Goal: Task Accomplishment & Management: Use online tool/utility

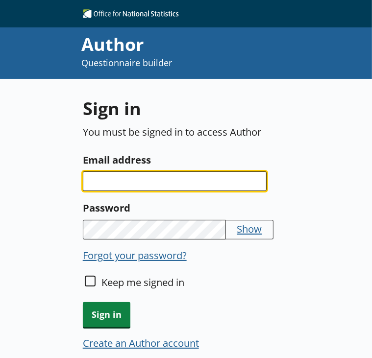
click at [125, 184] on input "Email address" at bounding box center [175, 181] width 184 height 20
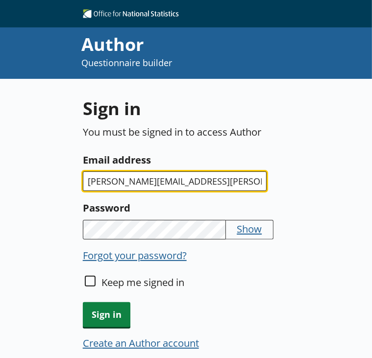
type input "[PERSON_NAME][EMAIL_ADDRESS][PERSON_NAME][DOMAIN_NAME]"
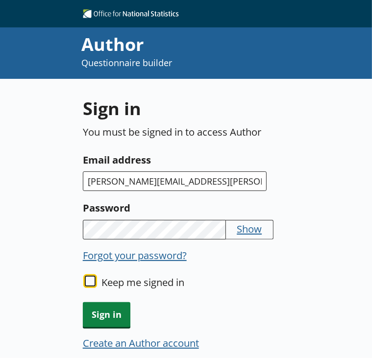
click at [94, 281] on input "Keep me signed in" at bounding box center [90, 281] width 11 height 11
checkbox input "true"
click at [101, 308] on span "Sign in" at bounding box center [107, 314] width 48 height 25
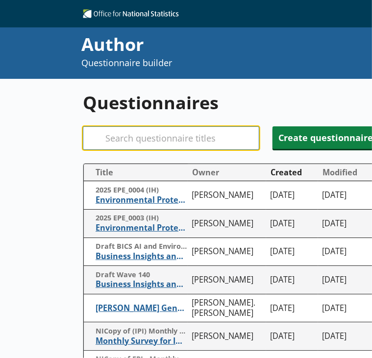
click at [164, 139] on input "Search" at bounding box center [171, 138] width 176 height 24
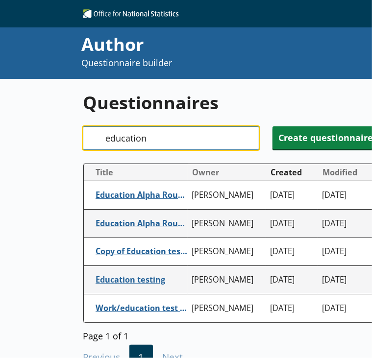
type input "education"
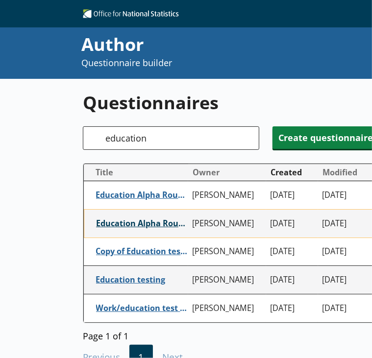
click at [141, 227] on span "Education Alpha Round 1" at bounding box center [142, 223] width 92 height 10
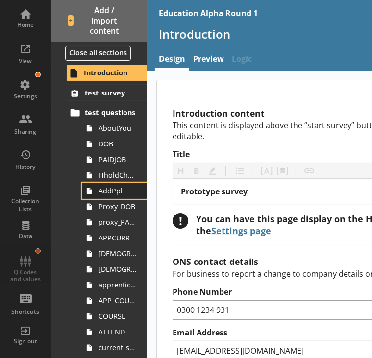
click at [98, 195] on link "AddPpl" at bounding box center [114, 191] width 65 height 16
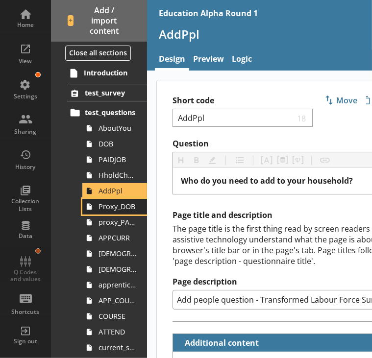
click at [104, 207] on span "Proxy_DOB" at bounding box center [117, 206] width 38 height 9
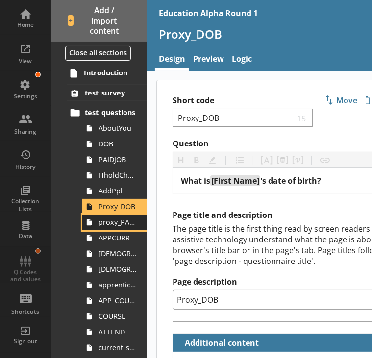
click at [106, 226] on span "proxy_PAIDJOB" at bounding box center [117, 221] width 38 height 9
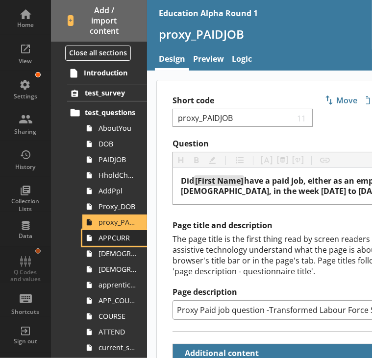
click at [106, 241] on span "APPCURR" at bounding box center [117, 237] width 38 height 9
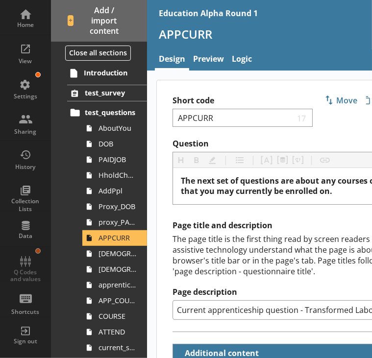
click at [278, 231] on div "Page title and description The page title is the first thing read by screen rea…" at bounding box center [312, 269] width 280 height 99
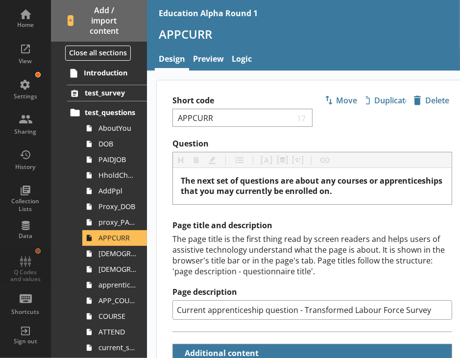
click at [371, 225] on h2 "Page title and description" at bounding box center [312, 225] width 280 height 10
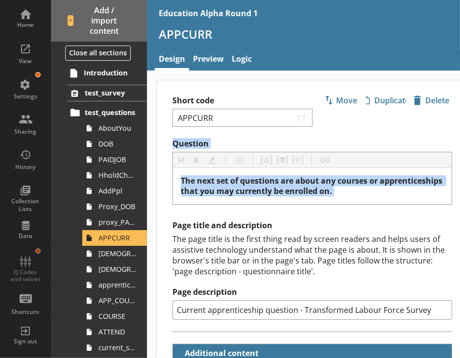
drag, startPoint x: 454, startPoint y: 171, endPoint x: 451, endPoint y: 133, distance: 38.3
drag, startPoint x: 451, startPoint y: 133, endPoint x: 435, endPoint y: 204, distance: 73.2
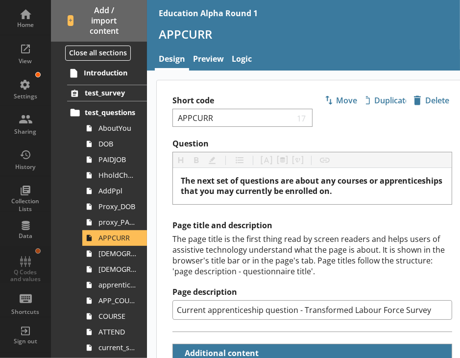
click at [371, 240] on div "The page title is the first thing read by screen readers and helps users of ass…" at bounding box center [312, 255] width 280 height 43
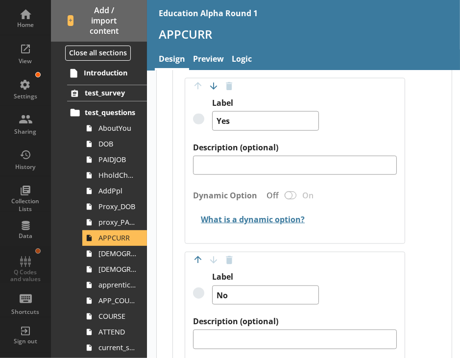
scroll to position [646, 0]
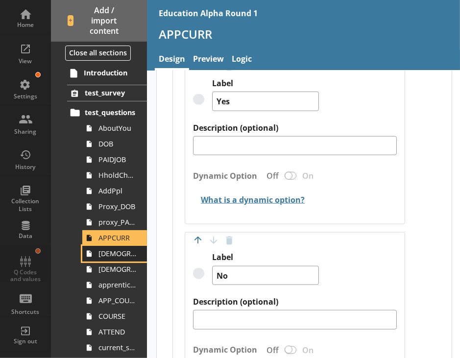
click at [99, 254] on span "[DEMOGRAPHIC_DATA]_main_job" at bounding box center [117, 253] width 38 height 9
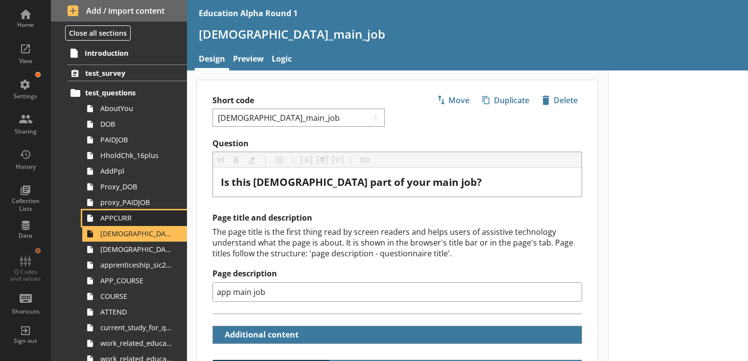
click at [128, 224] on link "APPCURR" at bounding box center [134, 219] width 105 height 16
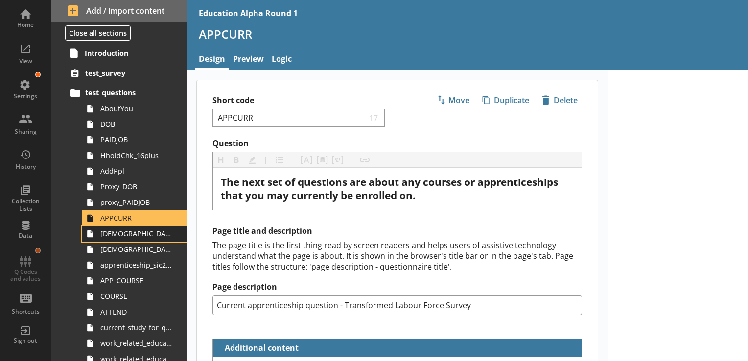
click at [137, 236] on span "[DEMOGRAPHIC_DATA]_main_job" at bounding box center [136, 233] width 73 height 9
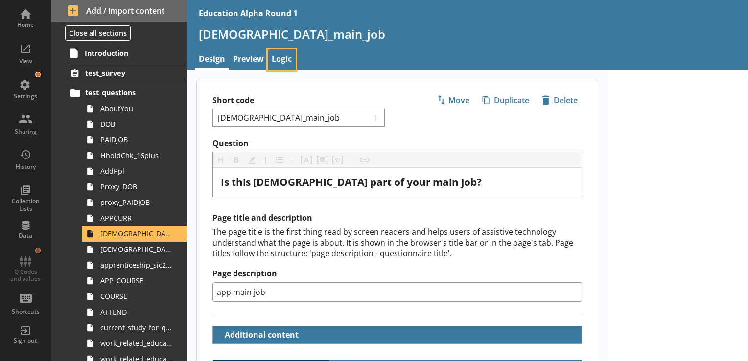
click at [286, 62] on link "Logic" at bounding box center [282, 59] width 28 height 21
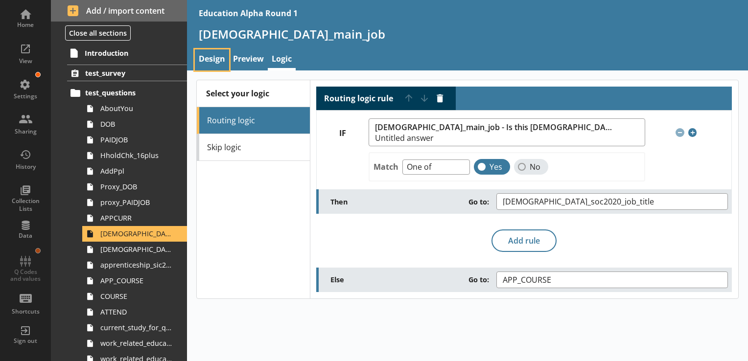
click at [217, 61] on link "Design" at bounding box center [212, 59] width 34 height 21
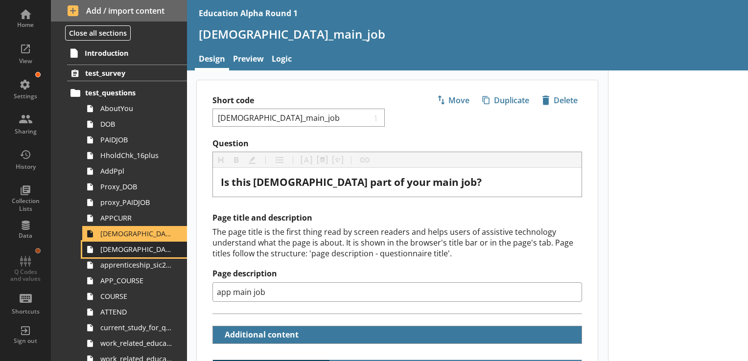
click at [138, 253] on span "[DEMOGRAPHIC_DATA]_soc2020_job_title" at bounding box center [136, 249] width 73 height 9
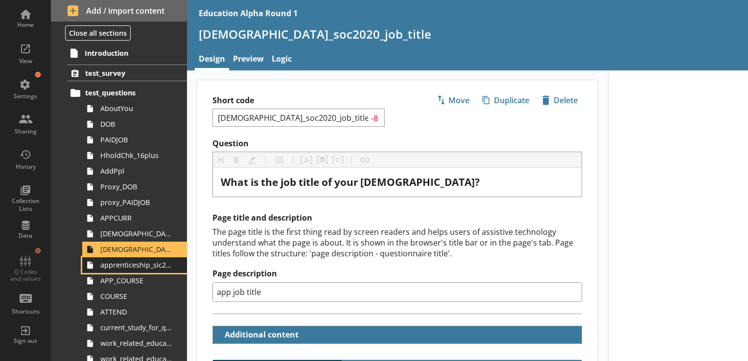
click at [133, 266] on span "apprenticeship_sic2007_industry" at bounding box center [136, 265] width 73 height 9
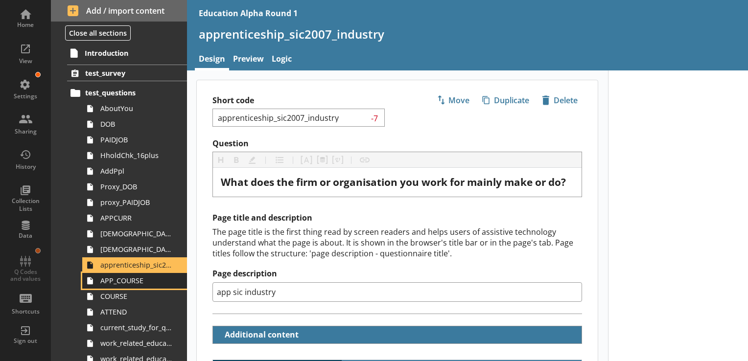
click at [129, 283] on span "APP_COURSE" at bounding box center [136, 280] width 73 height 9
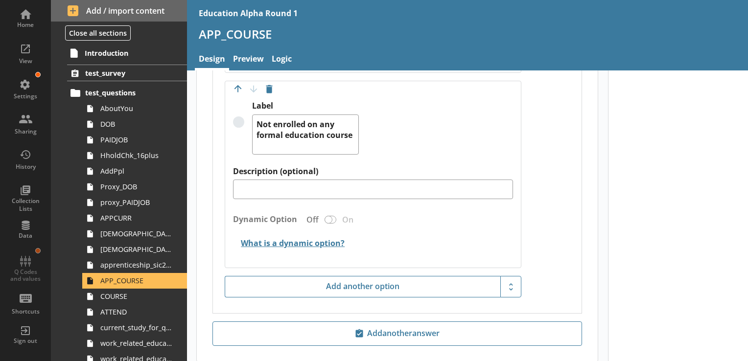
scroll to position [1758, 0]
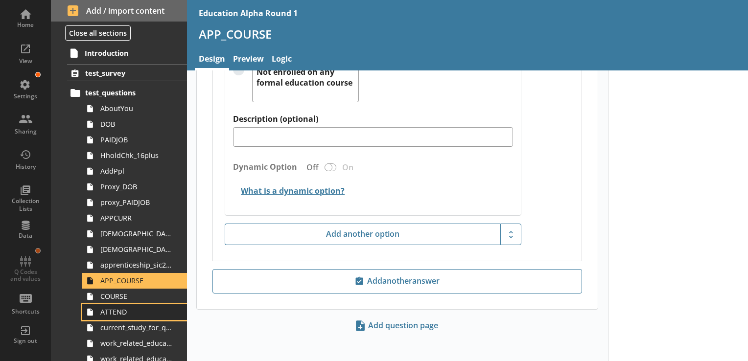
click at [147, 305] on link "ATTEND" at bounding box center [134, 313] width 105 height 16
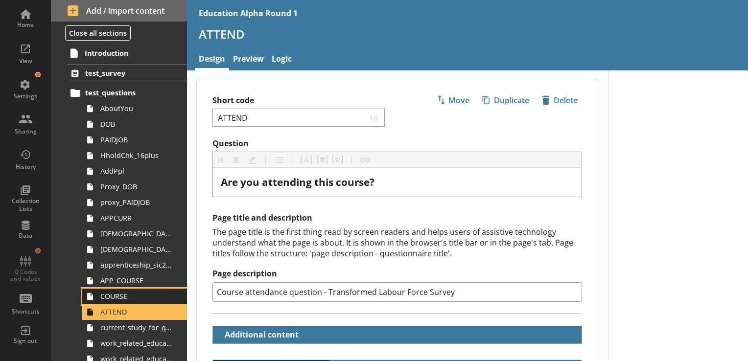
click at [144, 295] on span "COURSE" at bounding box center [136, 296] width 73 height 9
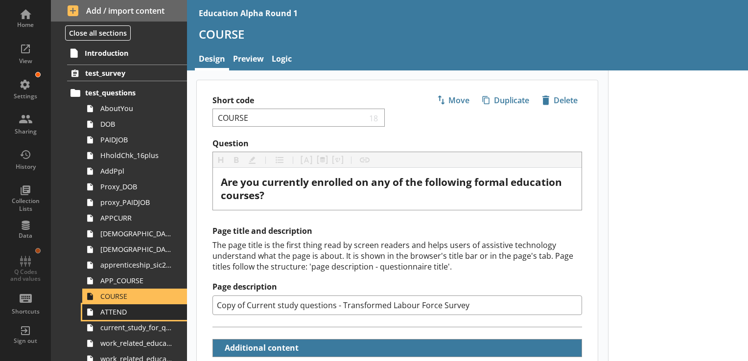
click at [111, 313] on span "ATTEND" at bounding box center [136, 312] width 73 height 9
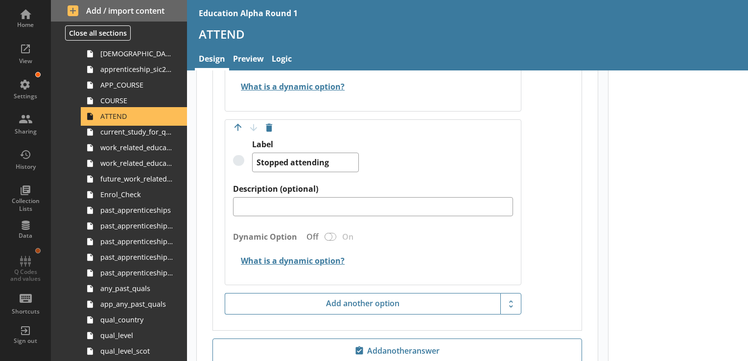
scroll to position [735, 0]
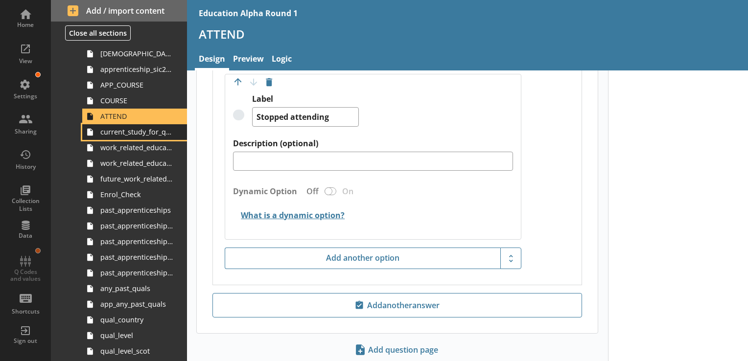
click at [136, 130] on span "current_study_for_qual" at bounding box center [136, 131] width 73 height 9
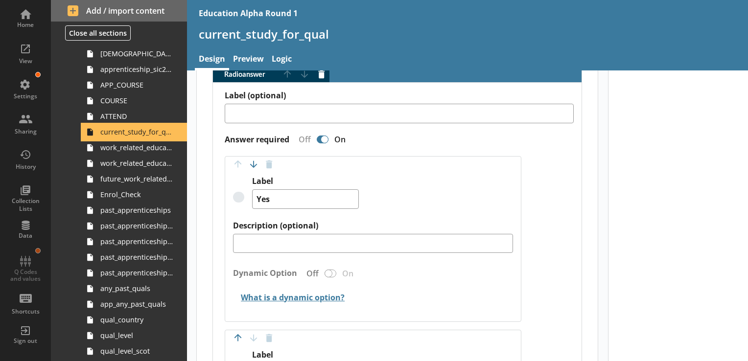
scroll to position [441, 0]
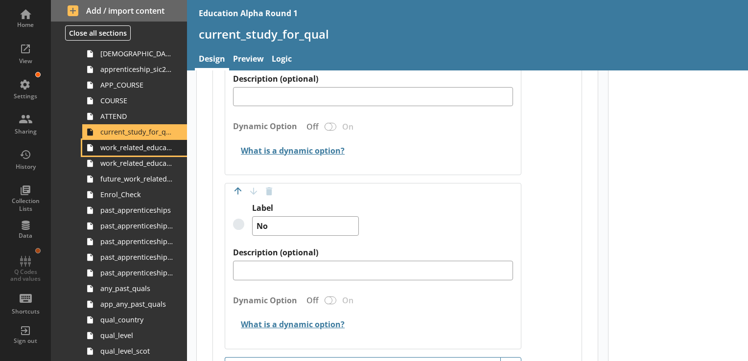
click at [142, 151] on span "work_related_education_4weeks" at bounding box center [136, 147] width 73 height 9
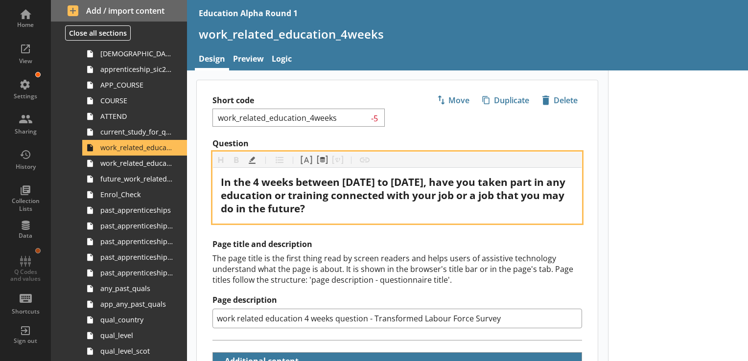
drag, startPoint x: 483, startPoint y: 206, endPoint x: 252, endPoint y: 191, distance: 231.6
click at [252, 191] on span "In the 4 weeks between [DATE] to [DATE], have you taken part in any education o…" at bounding box center [394, 195] width 347 height 40
copy span "have you taken part in any education or training connected with your job or a j…"
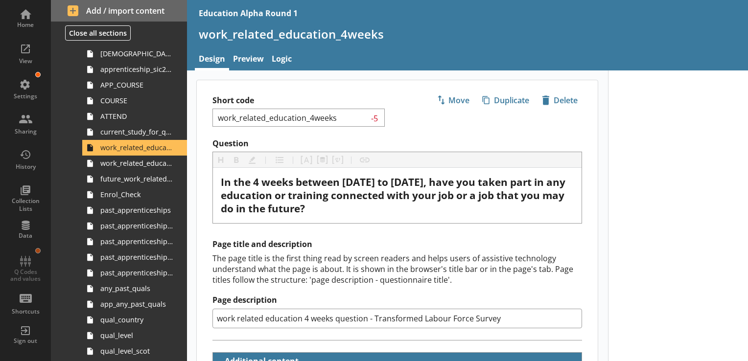
click at [284, 58] on link "Logic" at bounding box center [282, 59] width 28 height 21
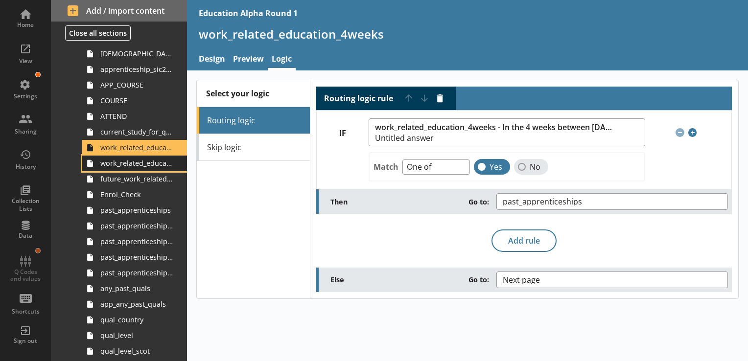
click at [130, 162] on span "work_related_education_3m" at bounding box center [136, 163] width 73 height 9
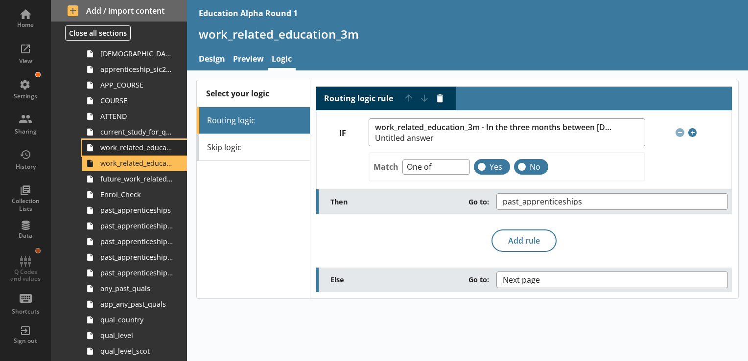
click at [133, 148] on span "work_related_education_4weeks" at bounding box center [136, 147] width 73 height 9
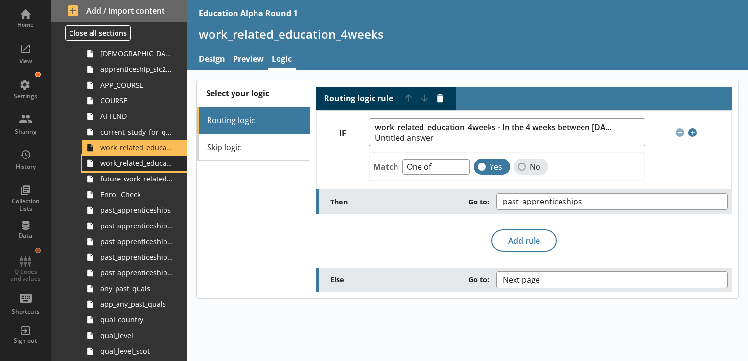
click at [145, 169] on link "work_related_education_3m" at bounding box center [134, 164] width 105 height 16
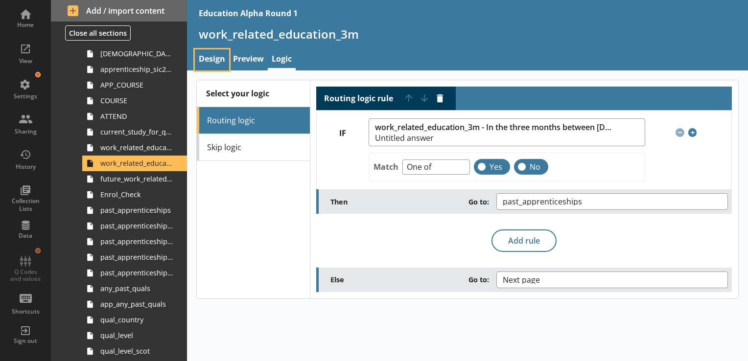
click at [210, 55] on link "Design" at bounding box center [212, 59] width 34 height 21
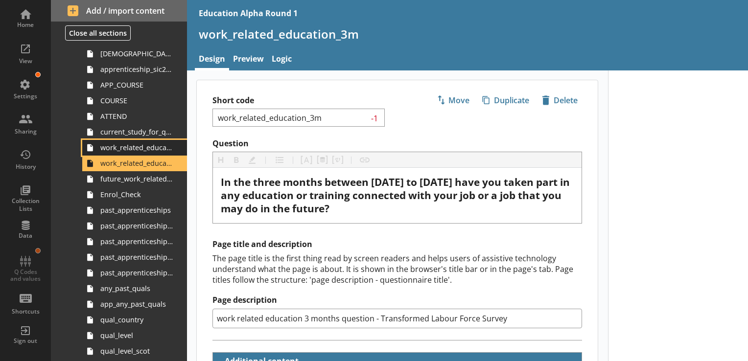
click at [151, 149] on span "work_related_education_4weeks" at bounding box center [136, 147] width 73 height 9
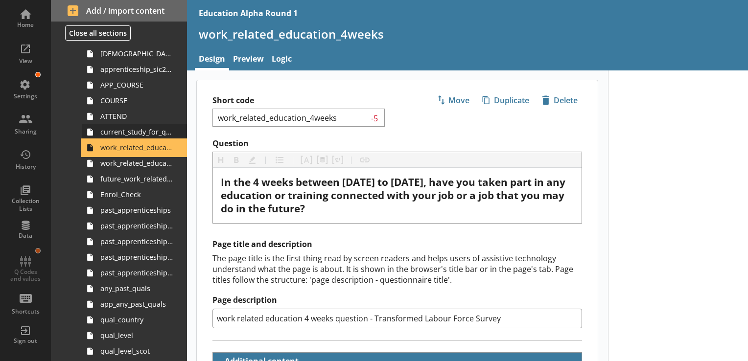
type textarea "x"
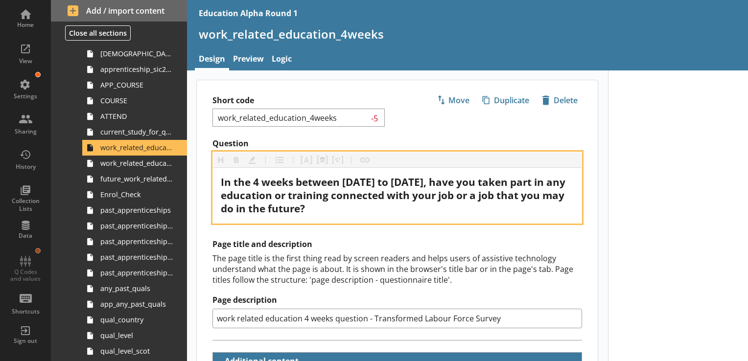
click at [371, 182] on span "In the 4 weeks between [DATE] to [DATE], have you taken part in any education o…" at bounding box center [394, 195] width 347 height 40
drag, startPoint x: 446, startPoint y: 183, endPoint x: 384, endPoint y: 184, distance: 62.2
click at [371, 184] on span "In the 4 weeks between [DATE] to [DATE], have you taken part in any education o…" at bounding box center [394, 195] width 347 height 40
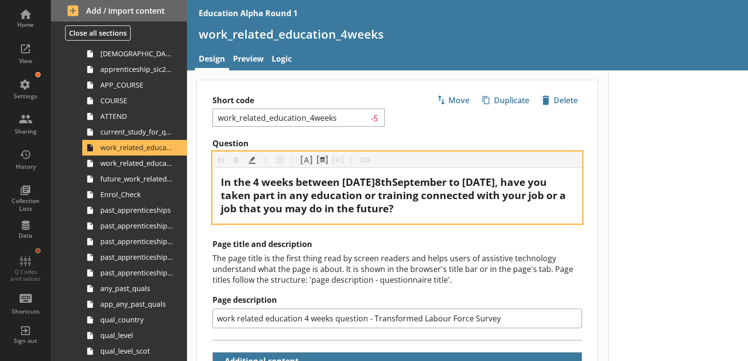
click at [371, 183] on span "In the 4 weeks between [DATE]8thSeptember to [DATE], have you taken part in any…" at bounding box center [395, 195] width 348 height 40
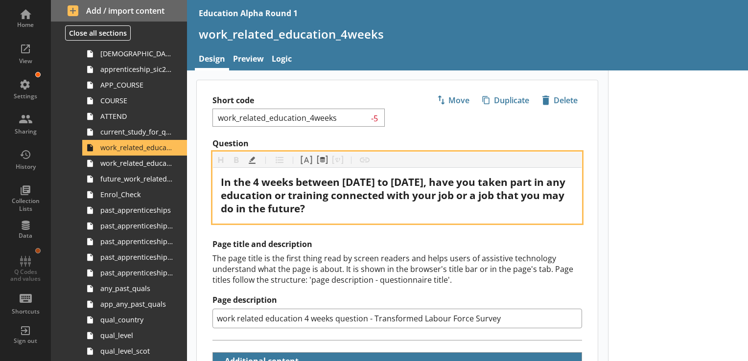
click at [371, 181] on span "In the 4 weeks between [DATE] to [DATE], have you taken part in any education o…" at bounding box center [394, 195] width 347 height 40
click at [371, 191] on span "In the 4 weeks between [DATE] to [DATE], have you taken part in any education o…" at bounding box center [394, 195] width 347 height 40
click at [371, 183] on span "In the 4 weeks between [DATE] to [DATE], have you taken part in any education o…" at bounding box center [394, 195] width 347 height 40
drag, startPoint x: 562, startPoint y: 184, endPoint x: 544, endPoint y: 180, distance: 19.1
click at [371, 180] on span "In the 4 weeks between [DATE] to [DATE], have you taken part in any education o…" at bounding box center [394, 195] width 347 height 40
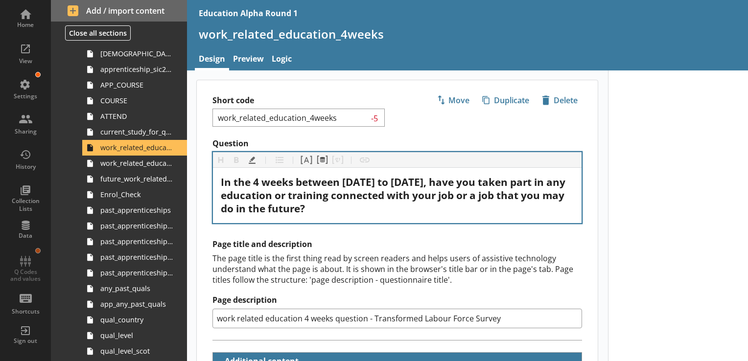
click at [133, 166] on span "work_related_education_3m" at bounding box center [136, 163] width 73 height 9
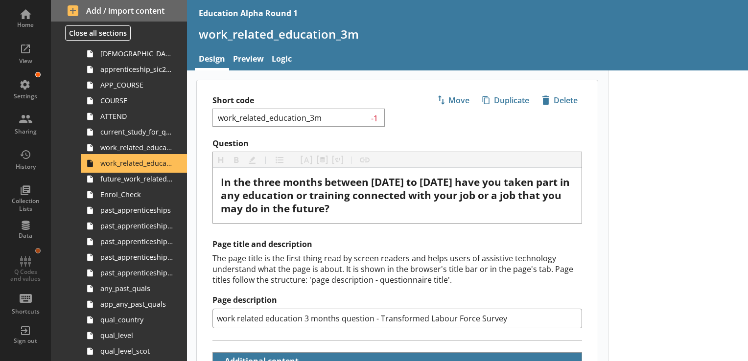
type textarea "x"
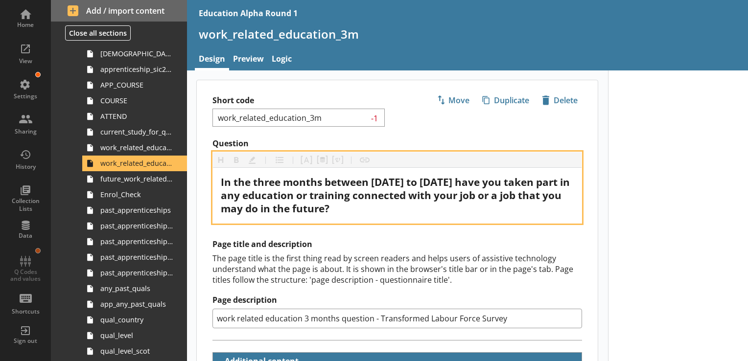
click at [371, 182] on span "In the three months between [DATE] to [DATE] have you taken part in any educati…" at bounding box center [397, 195] width 352 height 40
drag, startPoint x: 245, startPoint y: 195, endPoint x: 221, endPoint y: 195, distance: 24.0
click at [221, 195] on span "In the three months between [DATE] to [DATE] have you taken part in any educati…" at bounding box center [397, 195] width 352 height 40
click at [371, 196] on span "In the three months between [DATE] to [DATE] have you taken part in any educati…" at bounding box center [397, 195] width 352 height 40
drag, startPoint x: 488, startPoint y: 181, endPoint x: 423, endPoint y: 180, distance: 64.6
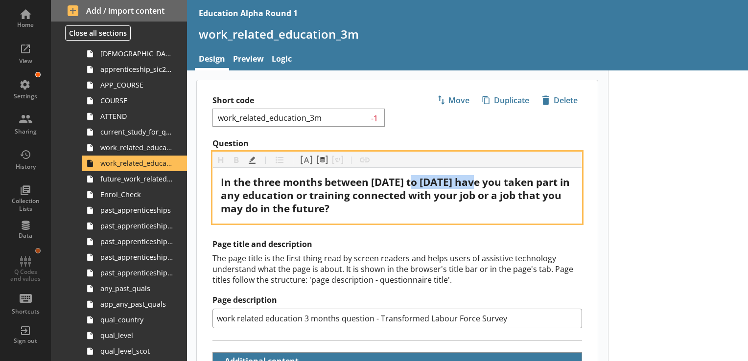
click at [371, 180] on span "In the three months between [DATE] to [DATE] have you taken part in any educati…" at bounding box center [397, 195] width 352 height 40
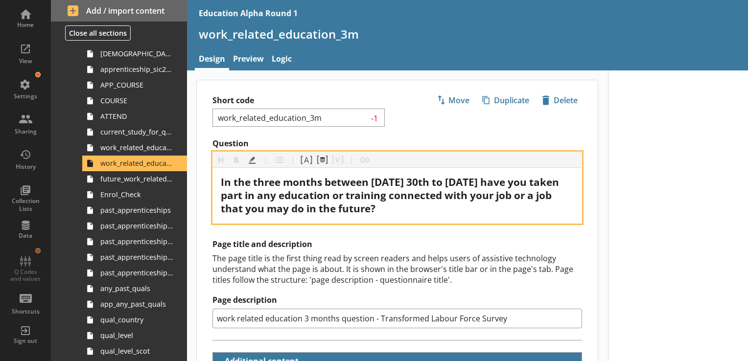
click at [371, 183] on span "In the three months between [DATE] 30th to [DATE] have you taken part in any ed…" at bounding box center [391, 195] width 341 height 40
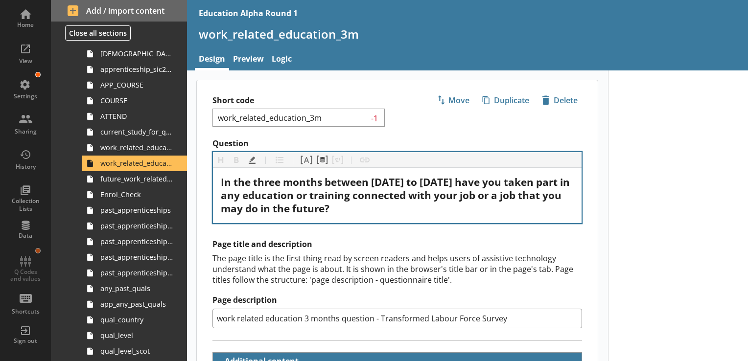
click at [371, 221] on div "In the three months between [DATE] to [DATE] have you taken part in any educati…" at bounding box center [397, 195] width 369 height 55
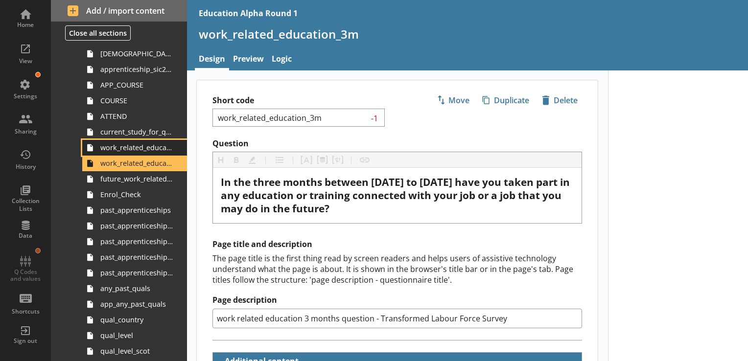
click at [135, 151] on span "work_related_education_4weeks" at bounding box center [136, 147] width 73 height 9
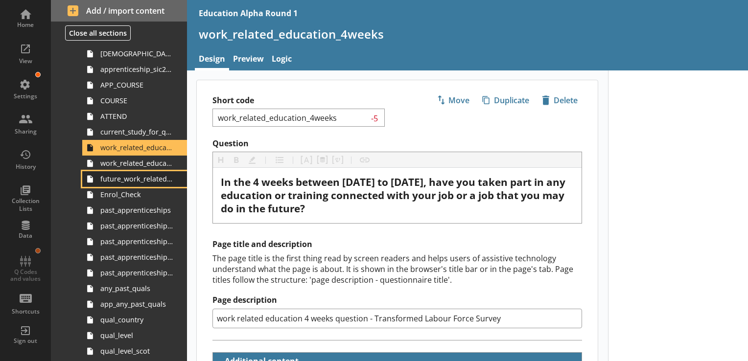
click at [127, 171] on link "future_work_related_education_3m" at bounding box center [134, 179] width 105 height 16
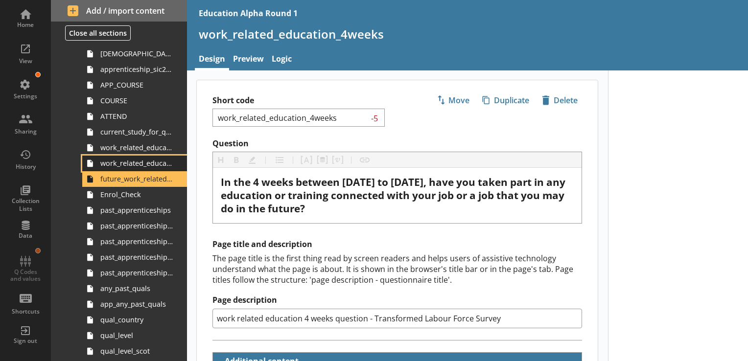
click at [127, 161] on span "work_related_education_3m" at bounding box center [136, 163] width 73 height 9
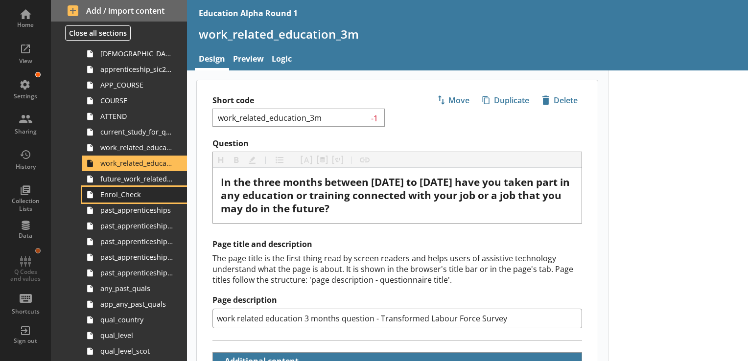
click at [142, 189] on link "Enrol_Check" at bounding box center [134, 195] width 105 height 16
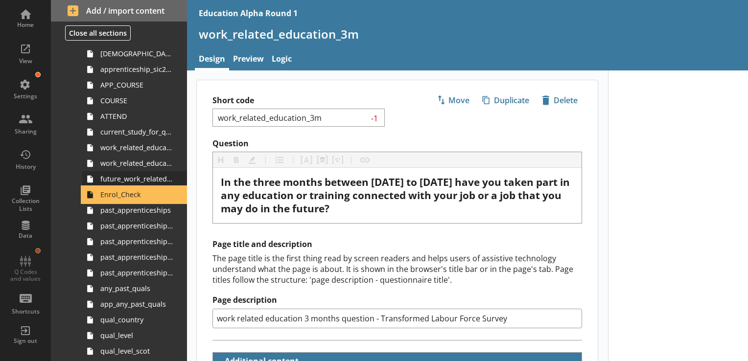
click at [142, 184] on link "future_work_related_education_3m" at bounding box center [134, 179] width 105 height 16
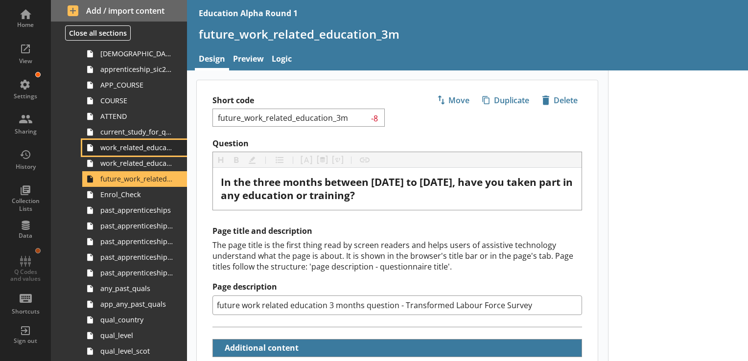
click at [117, 148] on span "work_related_education_4weeks" at bounding box center [136, 147] width 73 height 9
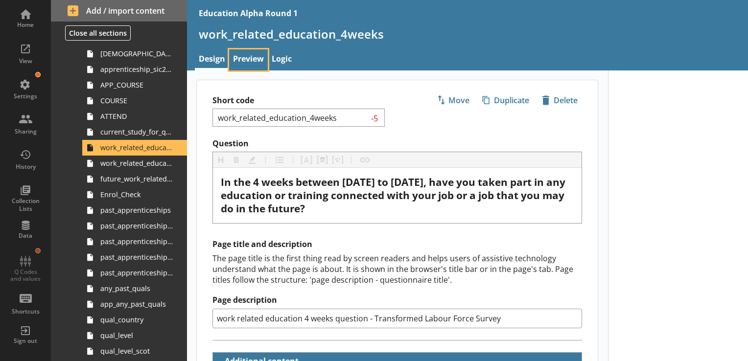
click at [251, 64] on link "Preview" at bounding box center [248, 59] width 39 height 21
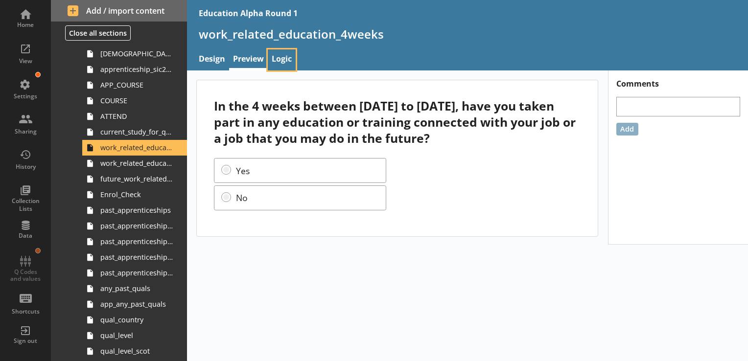
click at [274, 56] on link "Logic" at bounding box center [282, 59] width 28 height 21
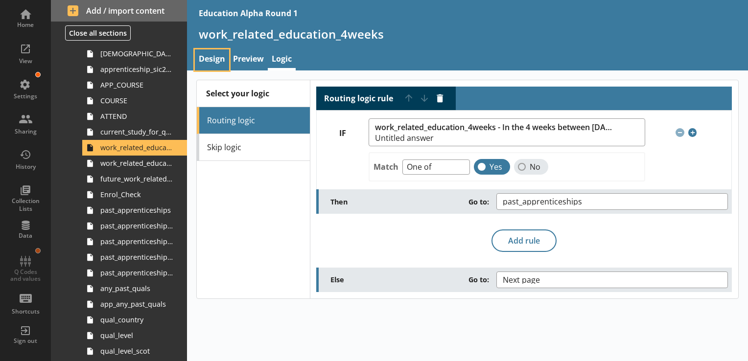
click at [222, 54] on link "Design" at bounding box center [212, 59] width 34 height 21
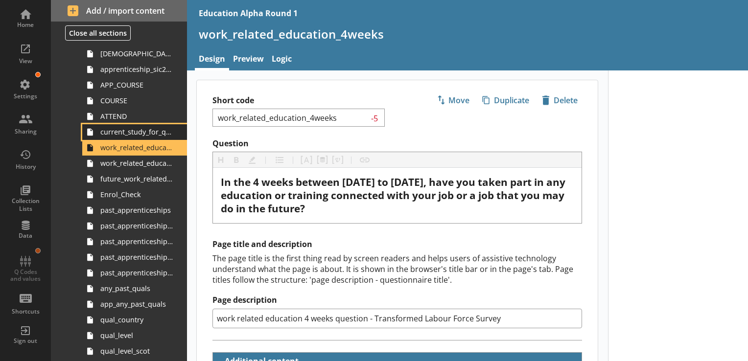
click at [141, 135] on span "current_study_for_qual" at bounding box center [136, 131] width 73 height 9
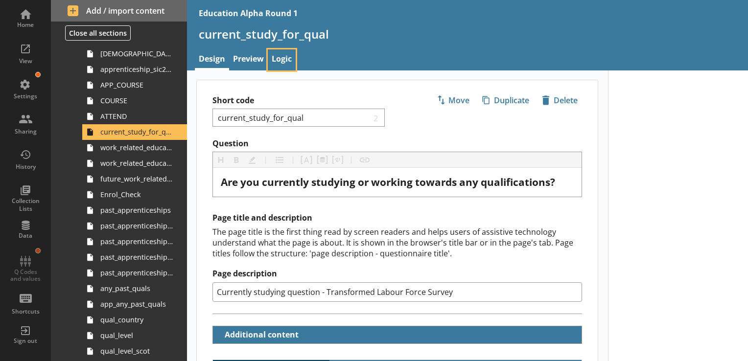
click at [280, 58] on link "Logic" at bounding box center [282, 59] width 28 height 21
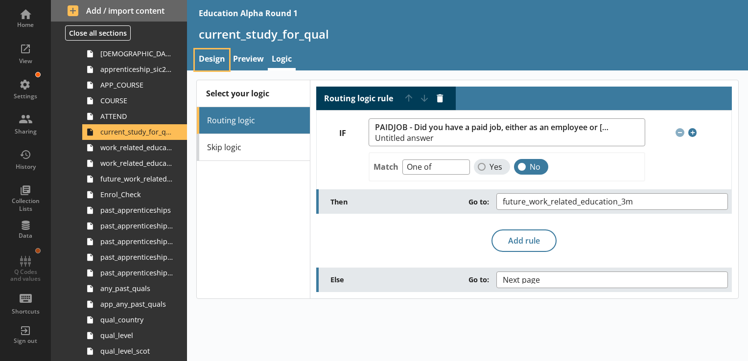
click at [223, 56] on link "Design" at bounding box center [212, 59] width 34 height 21
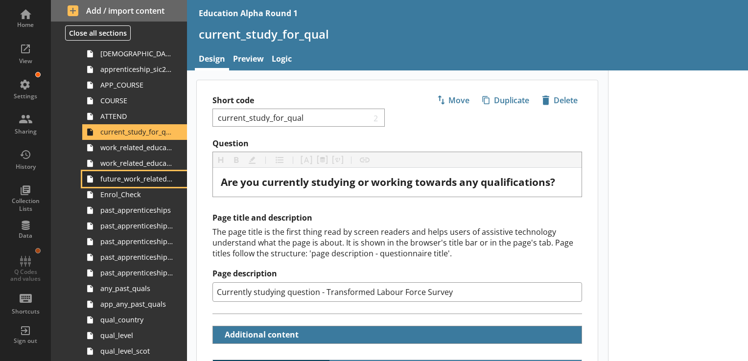
click at [131, 181] on span "future_work_related_education_3m" at bounding box center [136, 178] width 73 height 9
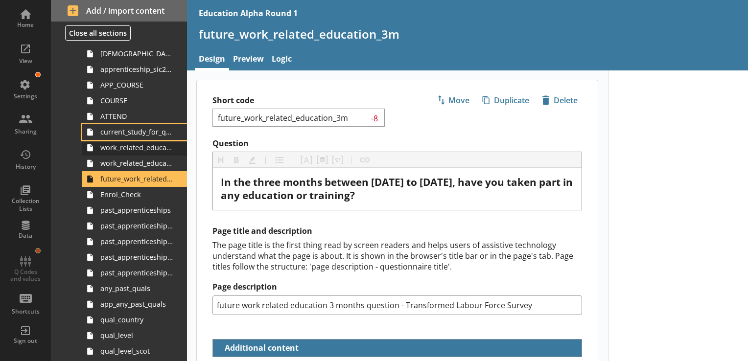
drag, startPoint x: 143, startPoint y: 132, endPoint x: 142, endPoint y: 152, distance: 19.6
click at [143, 132] on span "current_study_for_qual" at bounding box center [136, 131] width 73 height 9
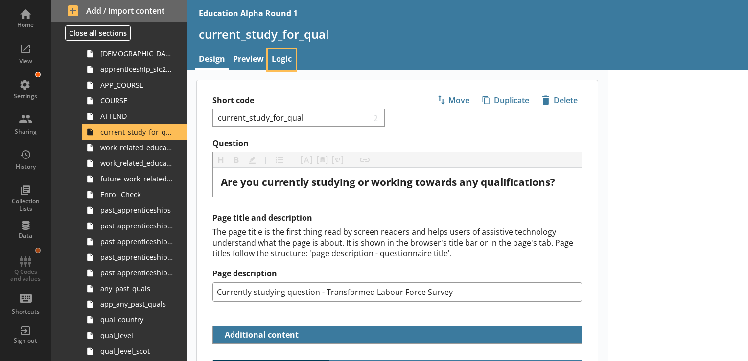
click at [283, 62] on link "Logic" at bounding box center [282, 59] width 28 height 21
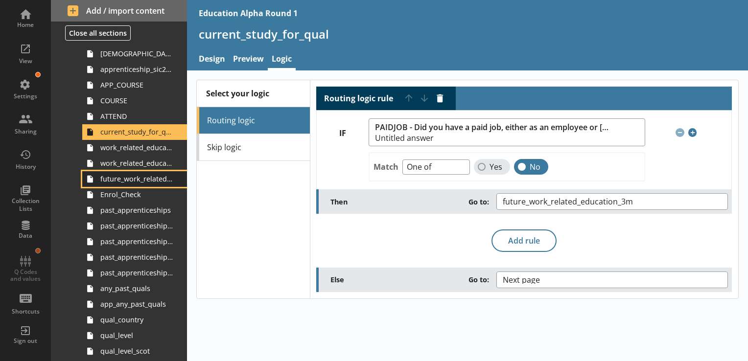
click at [137, 183] on span "future_work_related_education_3m" at bounding box center [136, 178] width 73 height 9
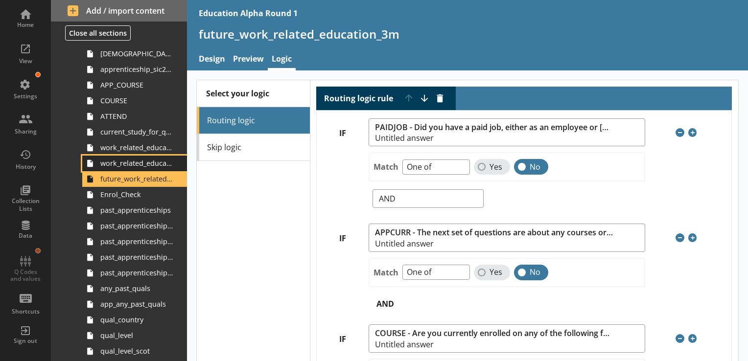
click at [132, 167] on link "work_related_education_3m" at bounding box center [134, 164] width 105 height 16
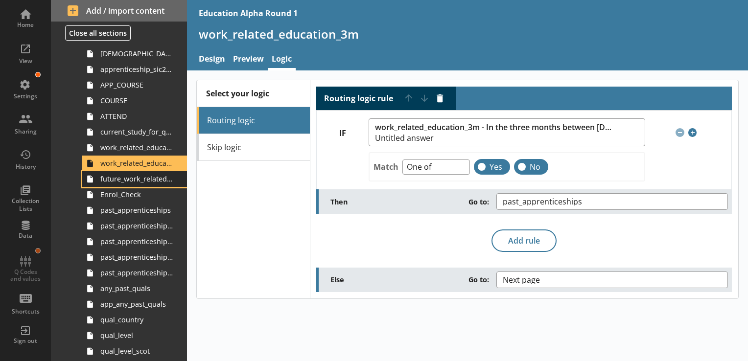
click at [141, 181] on span "future_work_related_education_3m" at bounding box center [136, 178] width 73 height 9
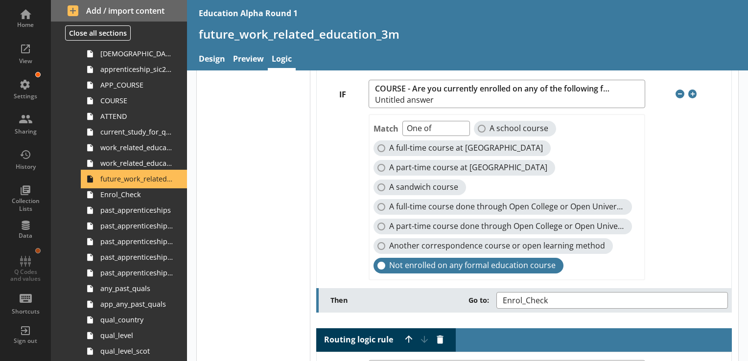
scroll to position [196, 0]
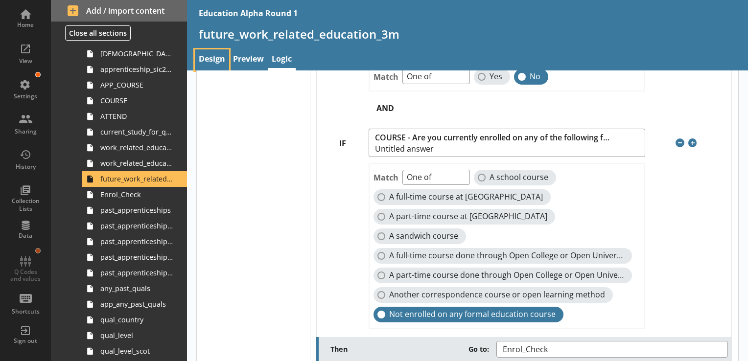
click at [208, 57] on link "Design" at bounding box center [212, 59] width 34 height 21
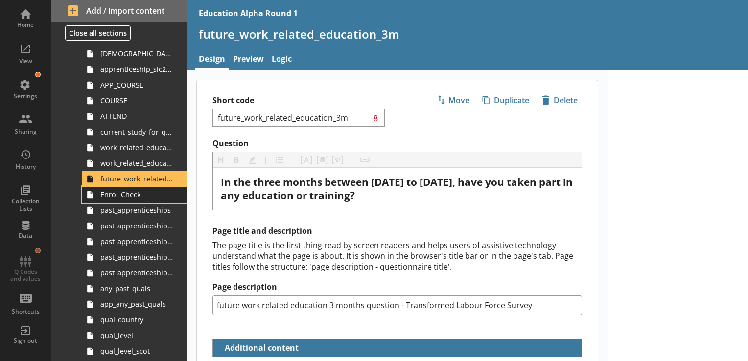
click at [153, 199] on link "Enrol_Check" at bounding box center [134, 195] width 105 height 16
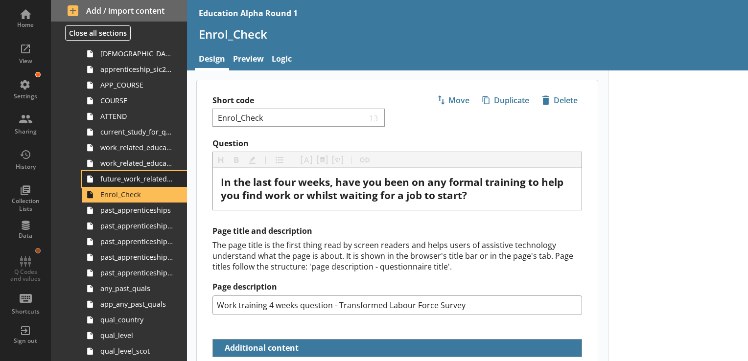
click at [142, 184] on link "future_work_related_education_3m" at bounding box center [134, 179] width 105 height 16
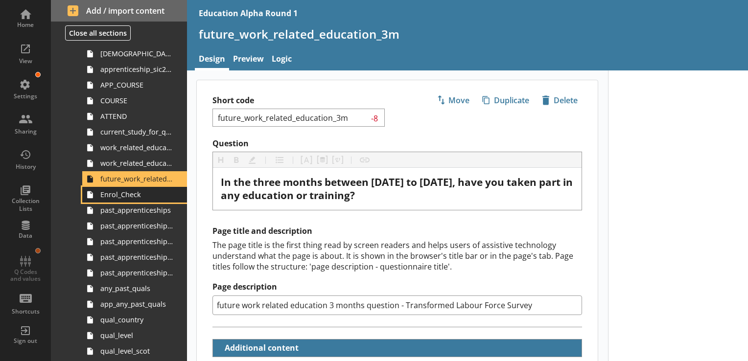
click at [139, 196] on span "Enrol_Check" at bounding box center [136, 194] width 73 height 9
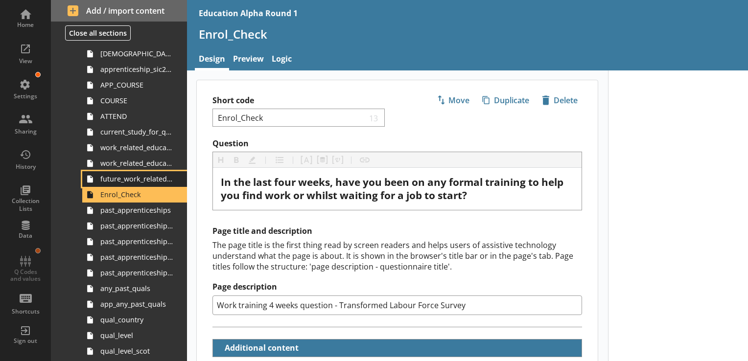
click at [136, 181] on span "future_work_related_education_3m" at bounding box center [136, 178] width 73 height 9
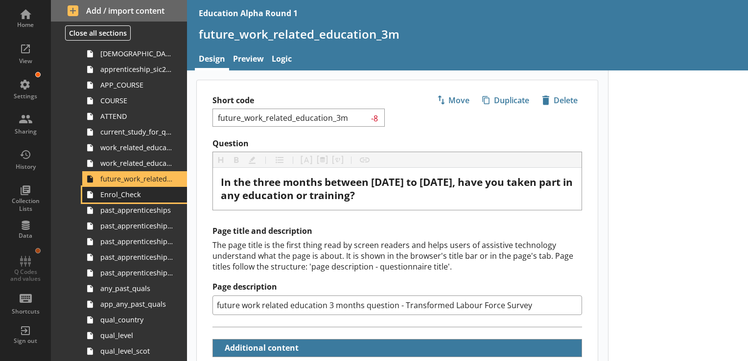
click at [135, 201] on link "Enrol_Check" at bounding box center [134, 195] width 105 height 16
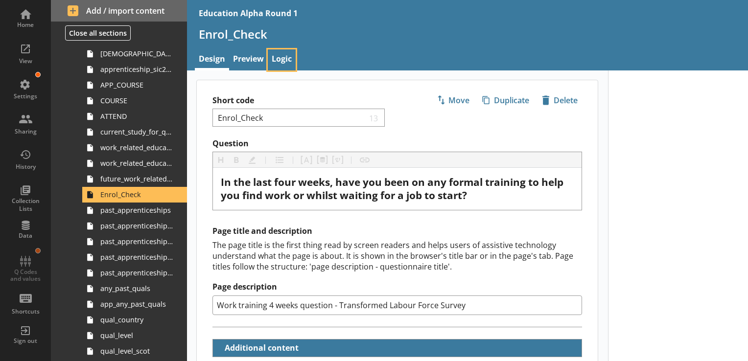
click at [278, 59] on link "Logic" at bounding box center [282, 59] width 28 height 21
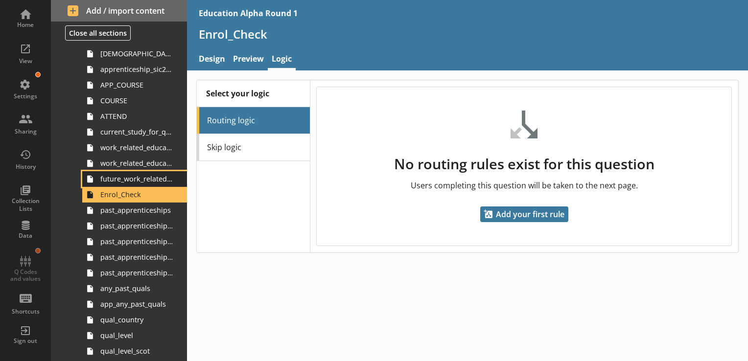
click at [143, 179] on span "future_work_related_education_3m" at bounding box center [136, 178] width 73 height 9
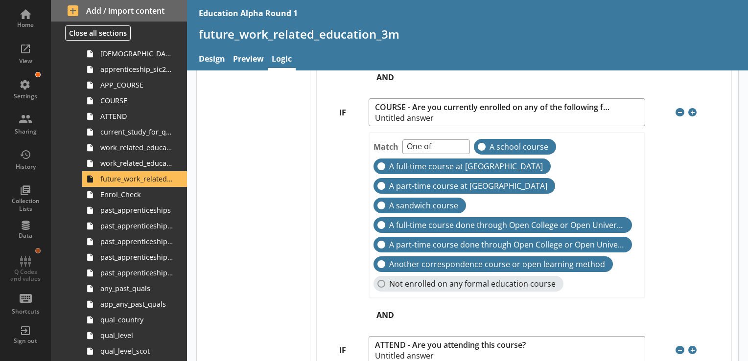
scroll to position [686, 0]
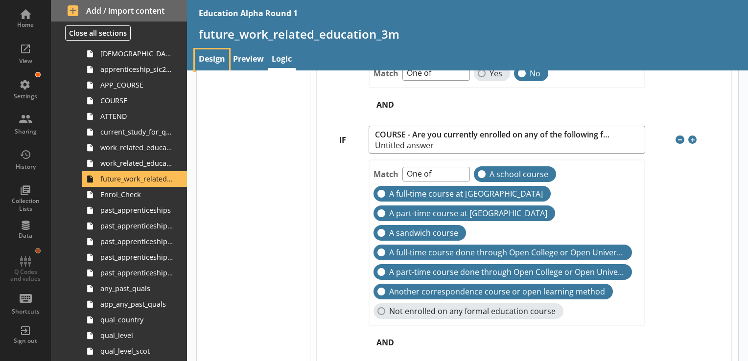
click at [215, 56] on link "Design" at bounding box center [212, 59] width 34 height 21
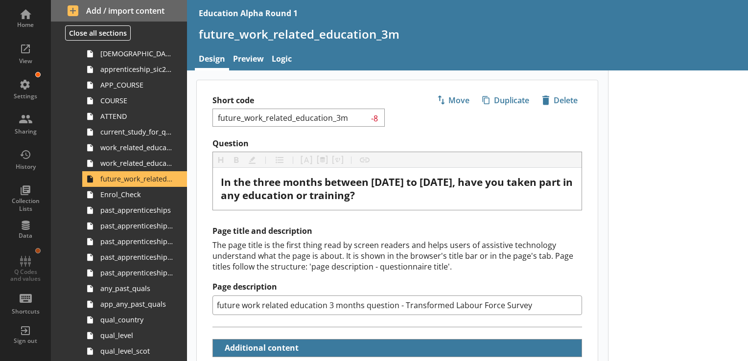
type textarea "x"
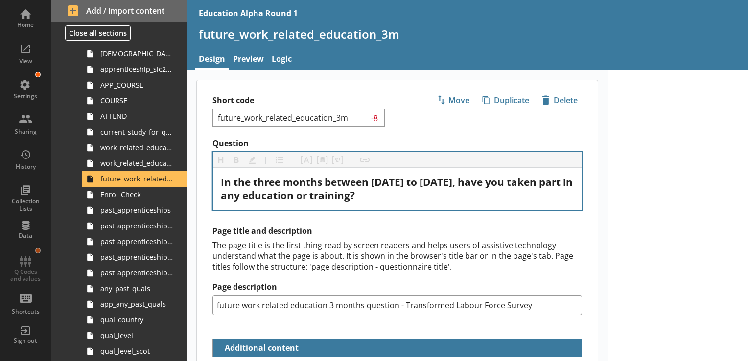
click at [371, 165] on div "Heading Heading Bold Bold Highlight Highlight List List Pipe answer Pipe answer…" at bounding box center [397, 160] width 369 height 16
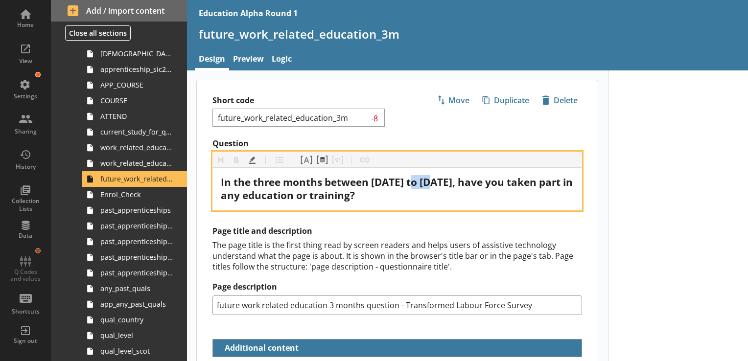
drag, startPoint x: 442, startPoint y: 182, endPoint x: 421, endPoint y: 178, distance: 21.4
click at [371, 178] on span "In the three months between [DATE] to [DATE], have you taken part in any educat…" at bounding box center [398, 188] width 355 height 27
drag, startPoint x: 488, startPoint y: 185, endPoint x: 451, endPoint y: 181, distance: 37.4
click at [371, 181] on span "In the three months between [DATE] 30th February to [DATE], have you taken part…" at bounding box center [390, 188] width 338 height 27
drag, startPoint x: 566, startPoint y: 183, endPoint x: 519, endPoint y: 180, distance: 46.6
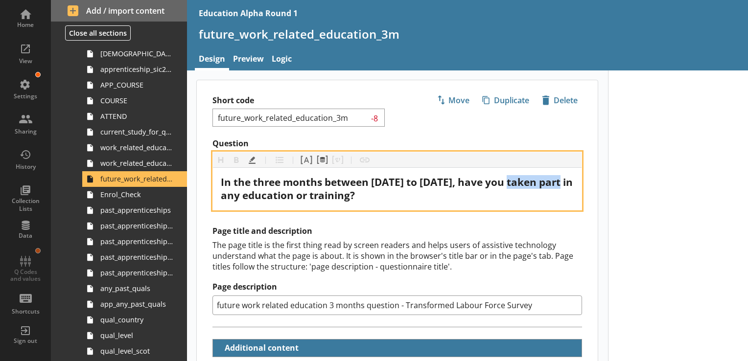
click at [371, 180] on span "In the three months between [DATE] to [DATE], have you taken part in any educat…" at bounding box center [398, 188] width 355 height 27
click at [238, 193] on span "In the three months between [DATE] to [DATE] 5thOctober 2025, have you taken pa…" at bounding box center [396, 188] width 351 height 27
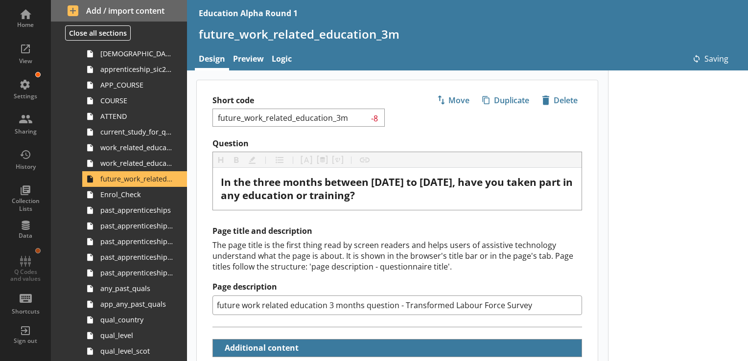
click at [129, 193] on span "Enrol_Check" at bounding box center [136, 194] width 73 height 9
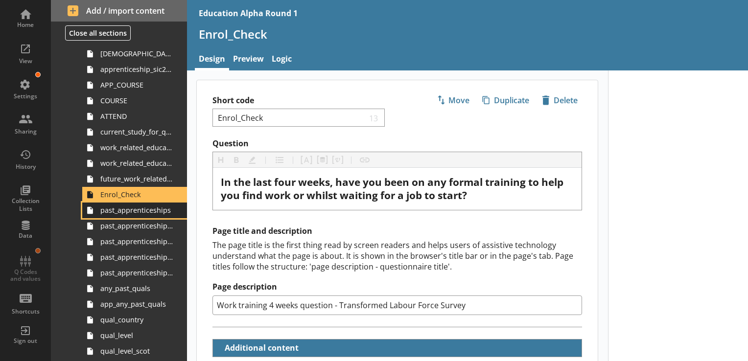
click at [133, 214] on link "past_apprenticeships" at bounding box center [134, 211] width 105 height 16
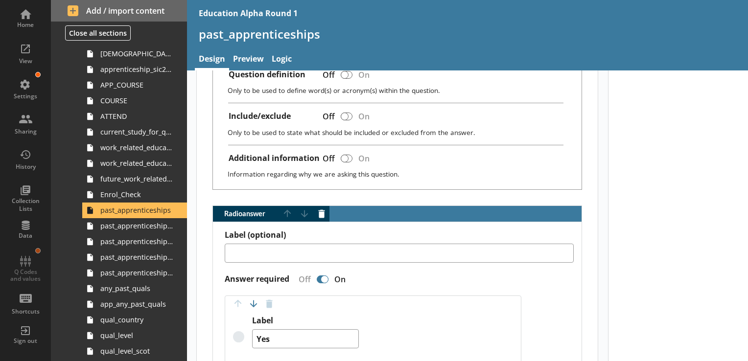
scroll to position [238, 0]
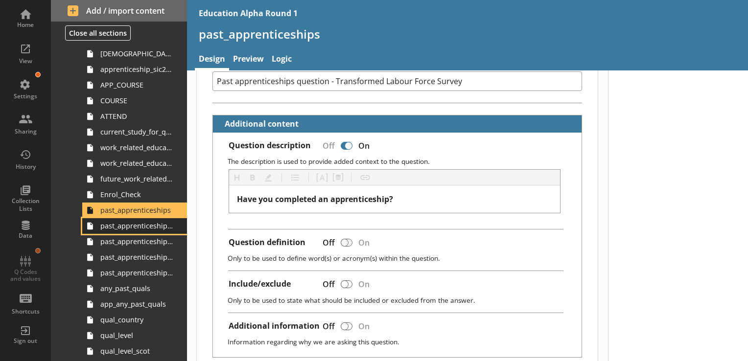
click at [136, 226] on span "past_apprenticeship_start" at bounding box center [136, 225] width 73 height 9
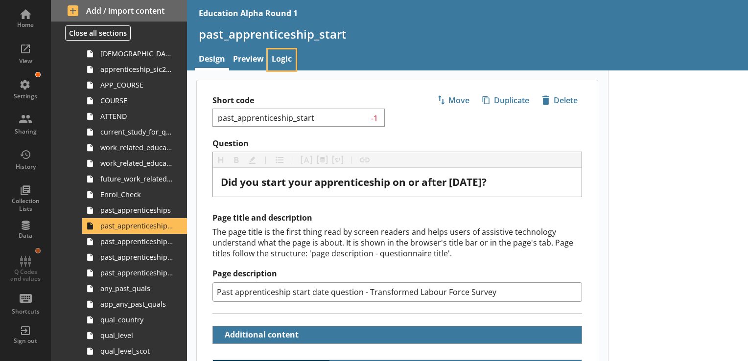
click at [274, 54] on link "Logic" at bounding box center [282, 59] width 28 height 21
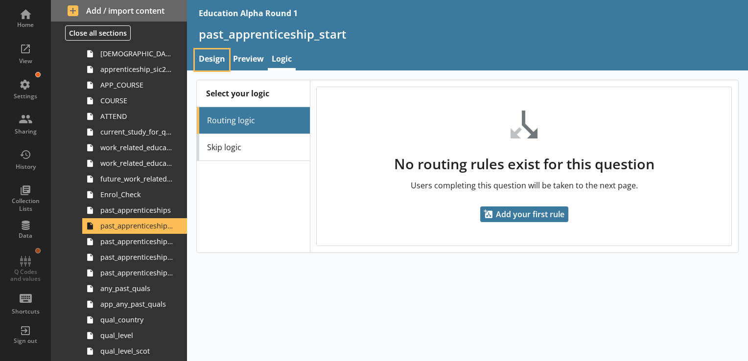
click at [213, 59] on link "Design" at bounding box center [212, 59] width 34 height 21
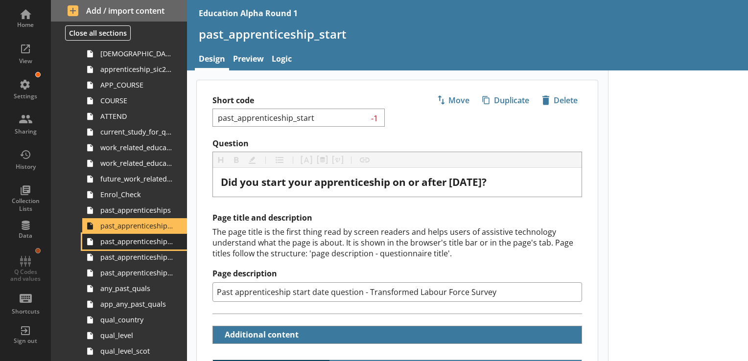
click at [143, 246] on link "past_apprenticeship_country" at bounding box center [134, 242] width 105 height 16
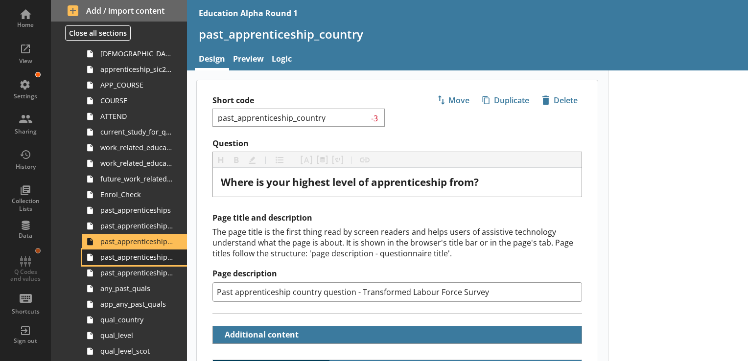
click at [147, 258] on span "past_apprenticeship_level" at bounding box center [136, 257] width 73 height 9
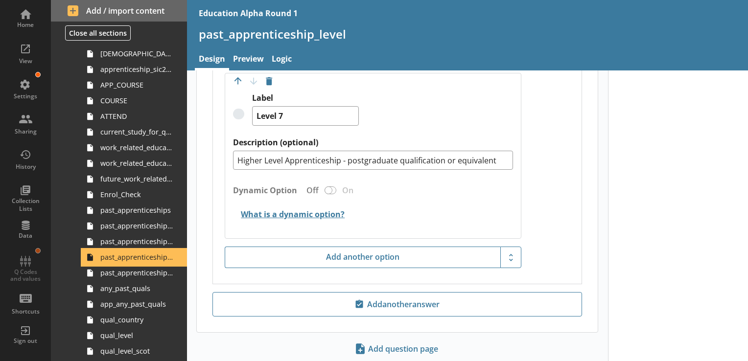
scroll to position [1107, 0]
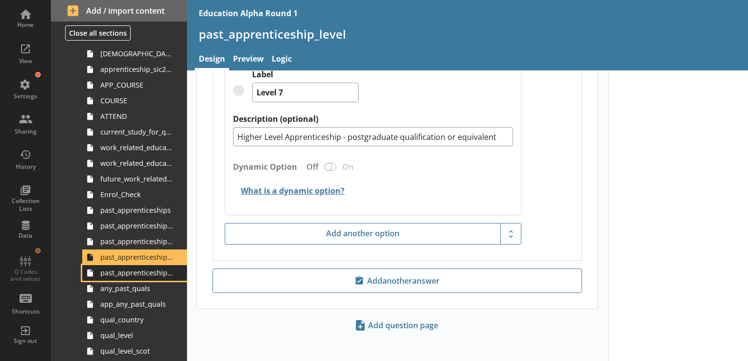
click at [140, 275] on span "past_apprenticeship_level_scot" at bounding box center [136, 272] width 73 height 9
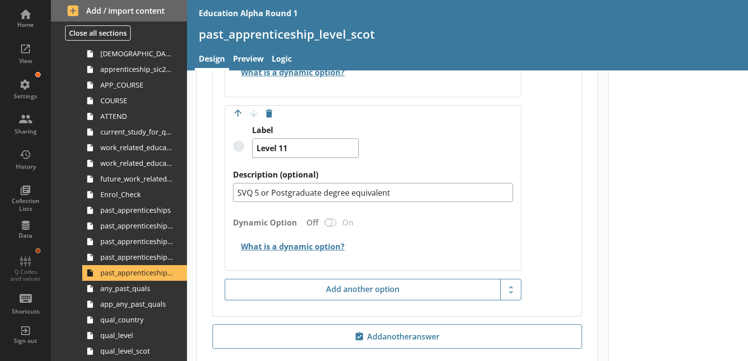
scroll to position [1013, 0]
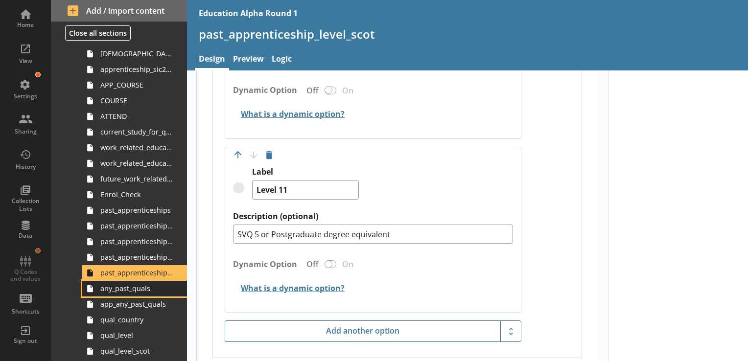
click at [115, 288] on span "any_past_quals" at bounding box center [136, 288] width 73 height 9
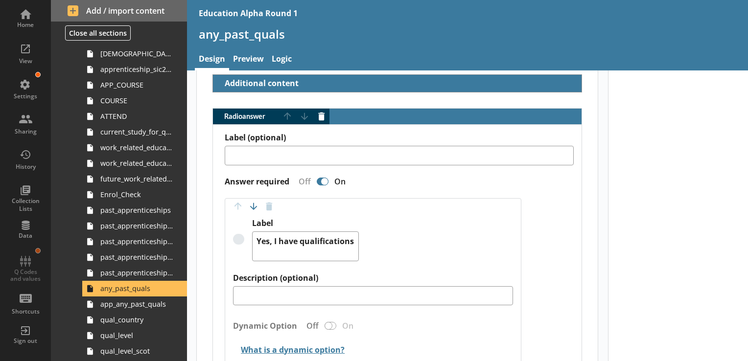
scroll to position [245, 0]
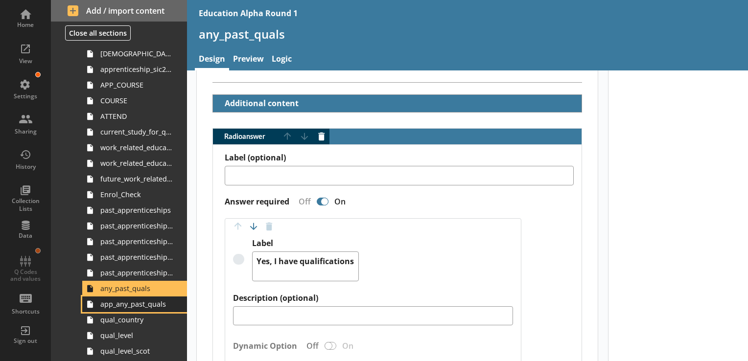
click at [133, 309] on span "app_any_past_quals" at bounding box center [136, 304] width 73 height 9
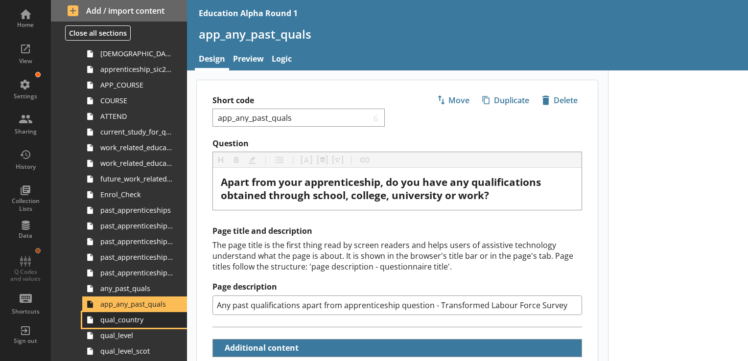
click at [151, 320] on span "qual_country" at bounding box center [136, 319] width 73 height 9
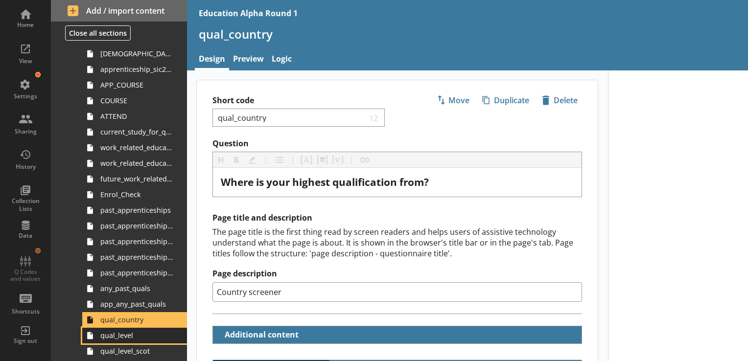
click at [126, 336] on span "qual_level" at bounding box center [136, 335] width 73 height 9
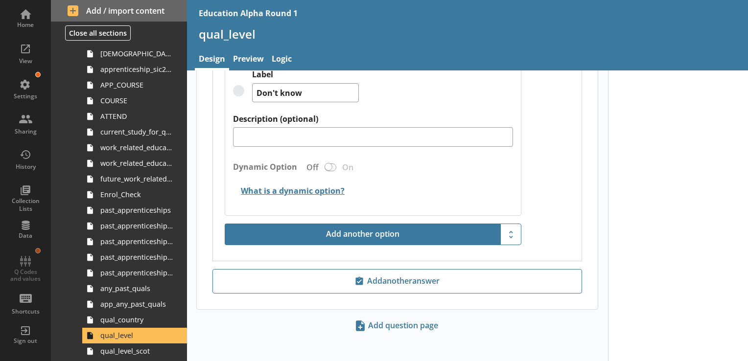
scroll to position [1513, 0]
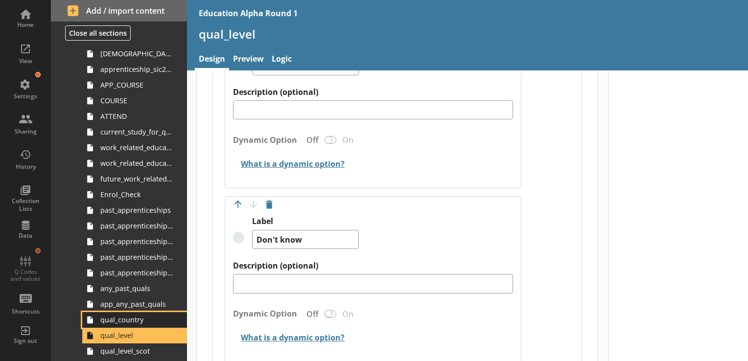
click at [129, 323] on span "qual_country" at bounding box center [136, 319] width 73 height 9
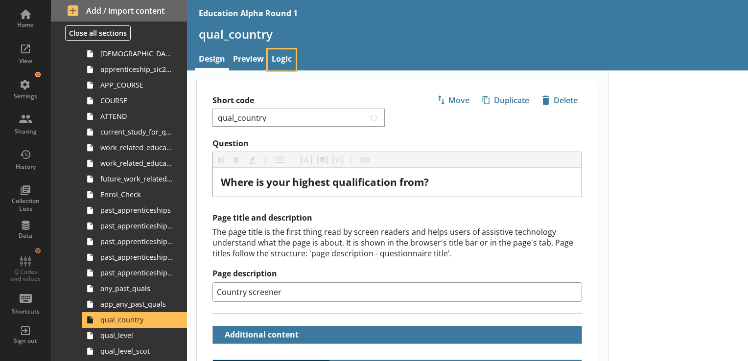
click at [285, 60] on link "Logic" at bounding box center [282, 59] width 28 height 21
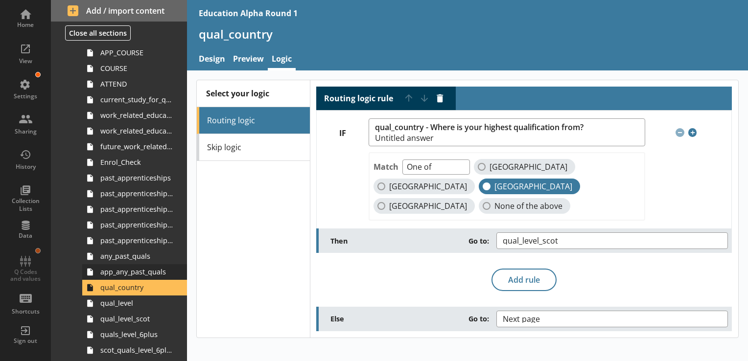
scroll to position [245, 0]
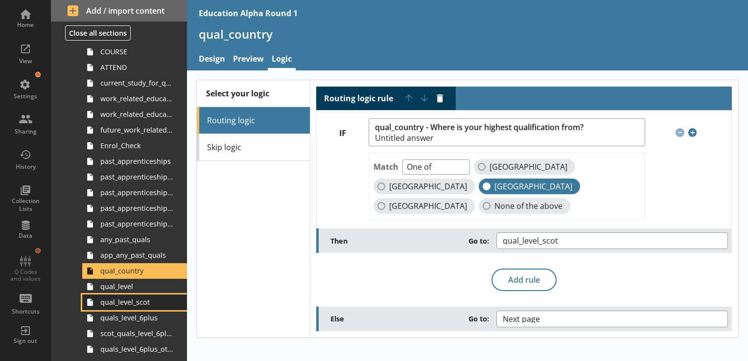
click at [146, 295] on link "qual_level_scot" at bounding box center [134, 303] width 105 height 16
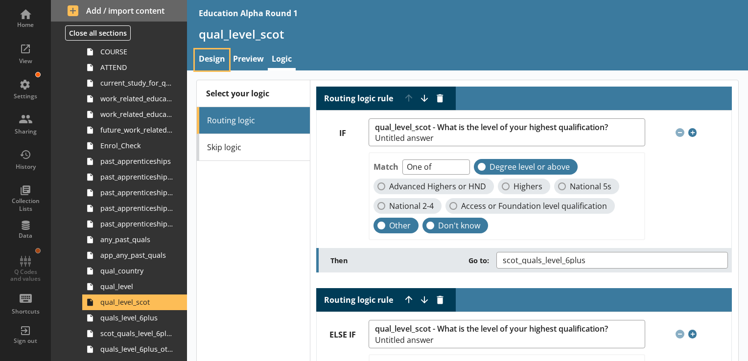
click at [210, 52] on link "Design" at bounding box center [212, 59] width 34 height 21
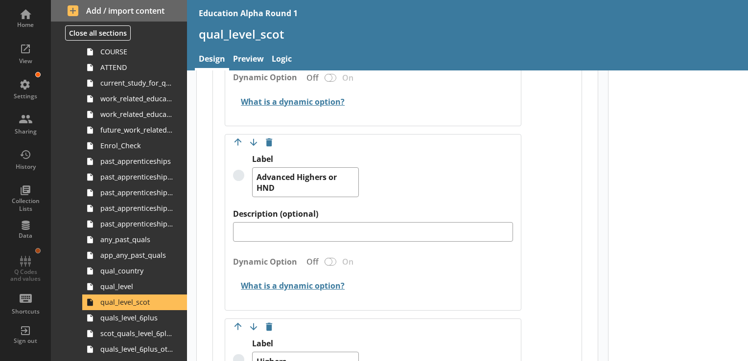
scroll to position [196, 0]
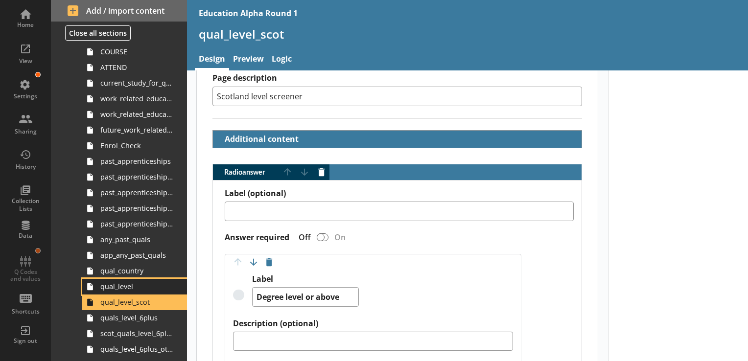
click at [123, 287] on span "qual_level" at bounding box center [136, 286] width 73 height 9
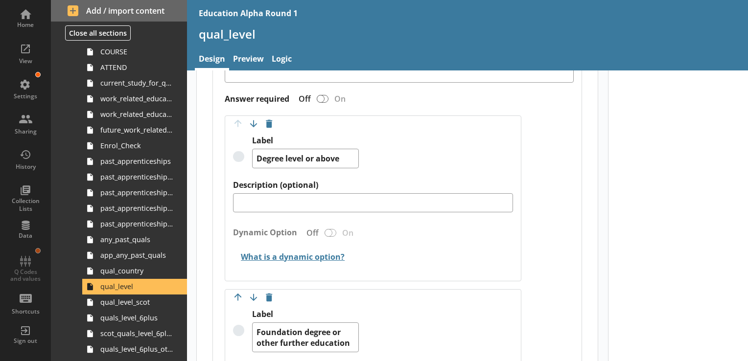
scroll to position [343, 0]
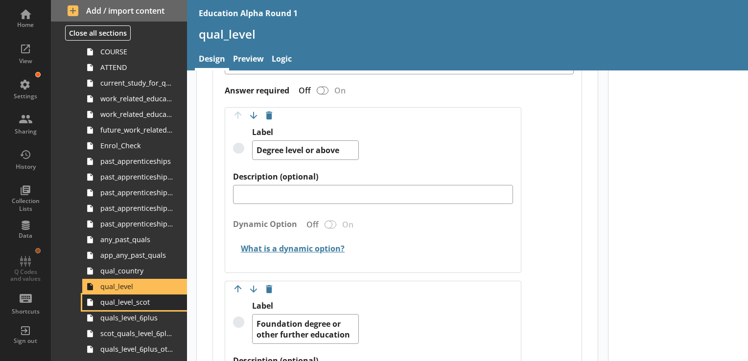
click at [117, 305] on span "qual_level_scot" at bounding box center [136, 302] width 73 height 9
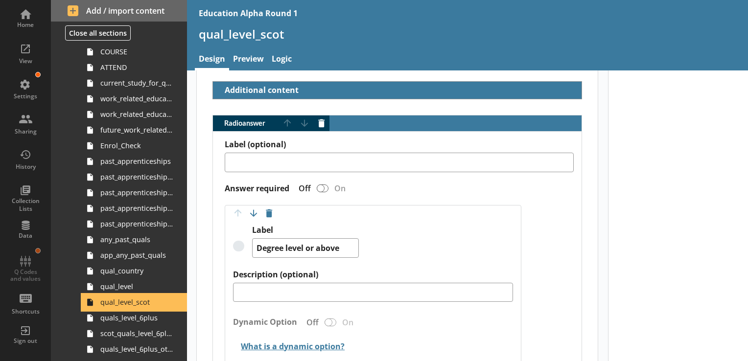
scroll to position [294, 0]
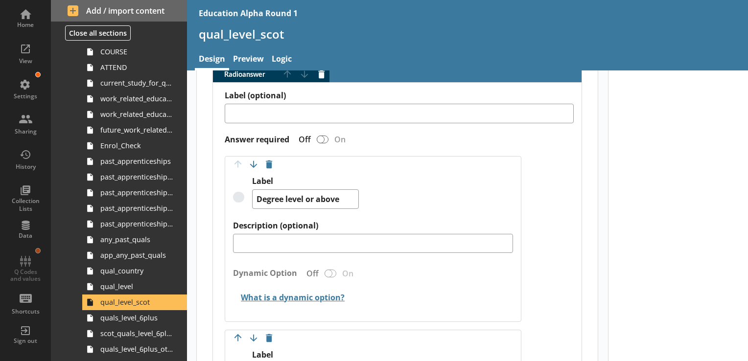
type textarea "x"
